Goal: Task Accomplishment & Management: Manage account settings

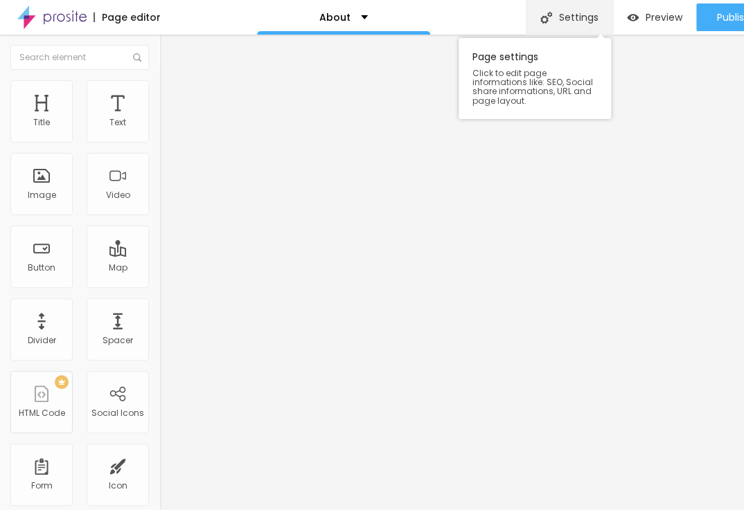
click at [551, 12] on div "Settings" at bounding box center [569, 17] width 87 height 35
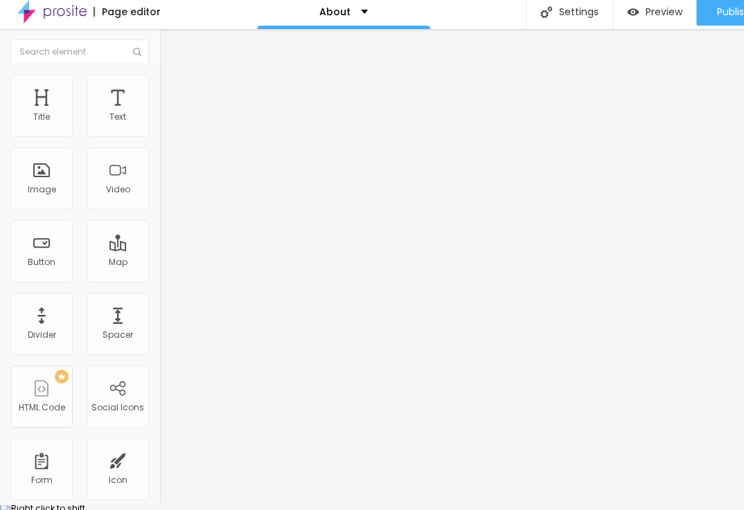
scroll to position [10, 0]
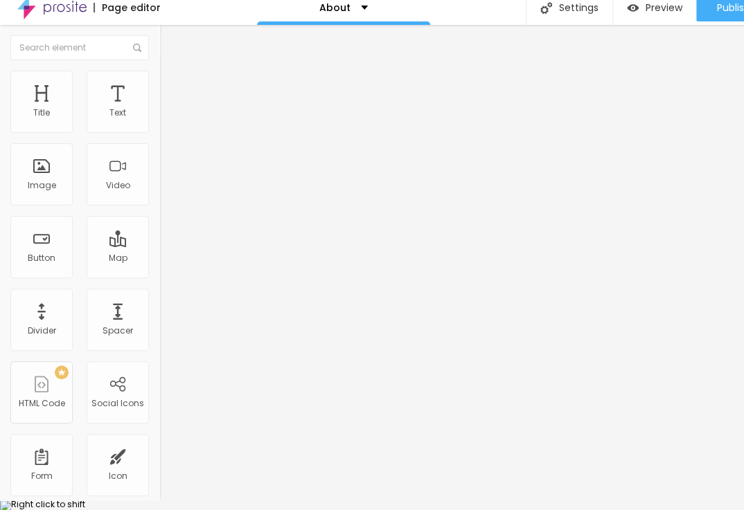
drag, startPoint x: 470, startPoint y: 381, endPoint x: 210, endPoint y: 368, distance: 260.7
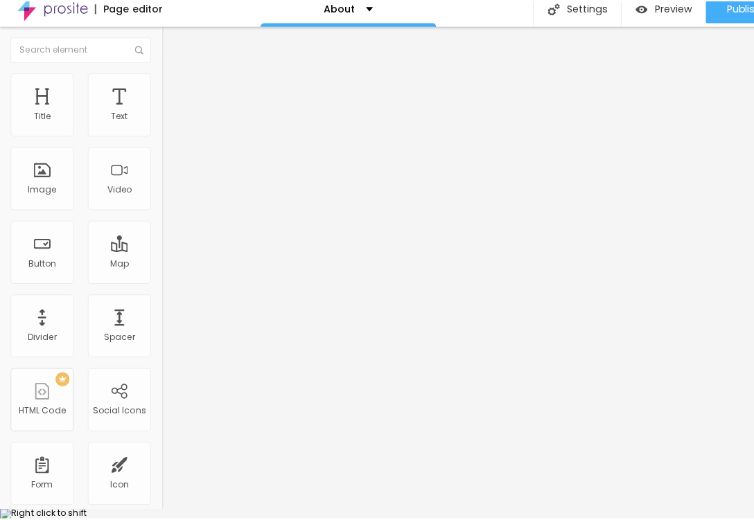
scroll to position [0, 0]
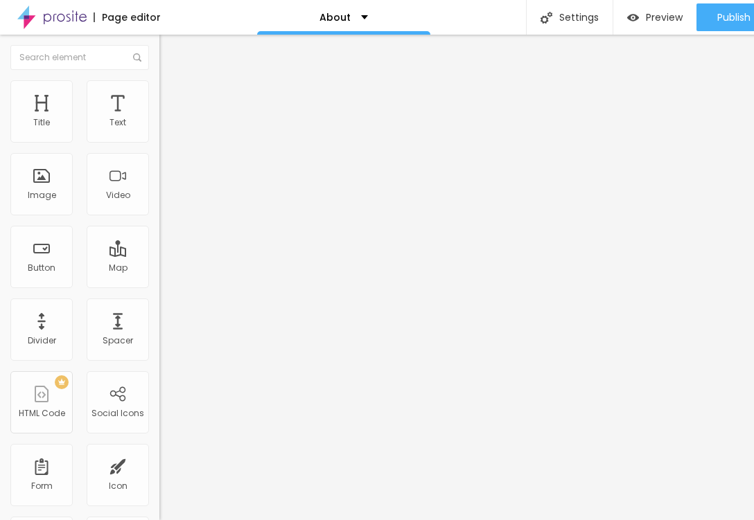
paste textarea "Hunter Concrete Pumping is a trusted provider of professional concrete pumping …"
type textarea "Hunter Concrete Pumping is a trusted provider of professional concrete pumping …"
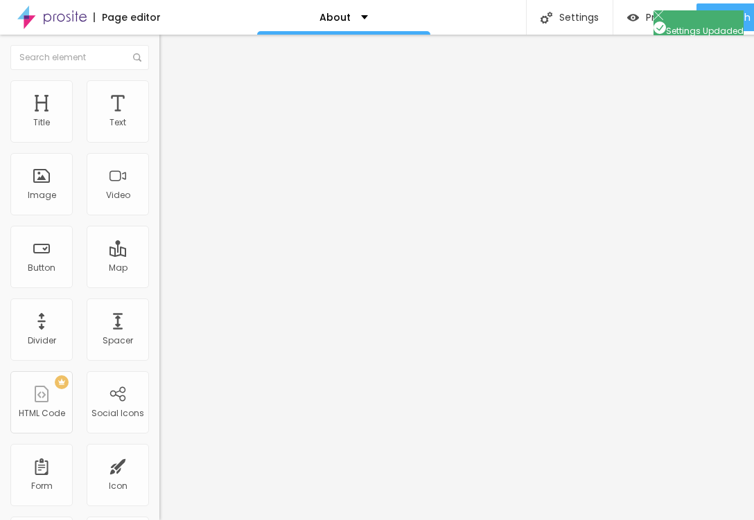
scroll to position [0, 0]
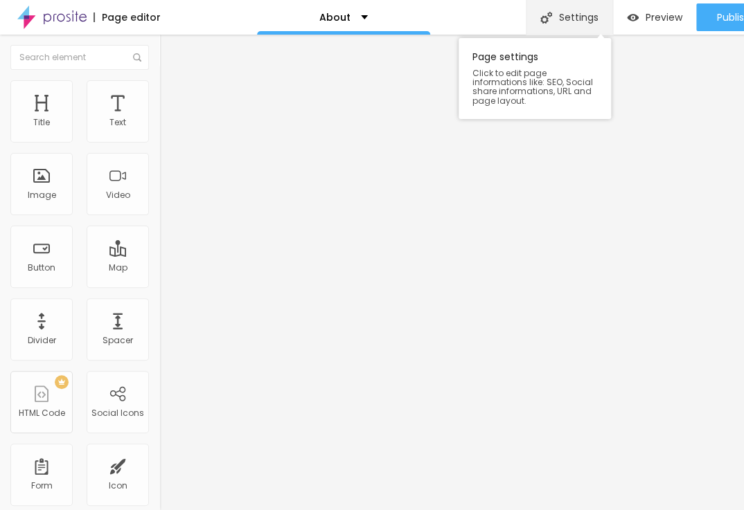
click at [553, 18] on div "Settings" at bounding box center [569, 17] width 87 height 35
